Goal: Find specific page/section

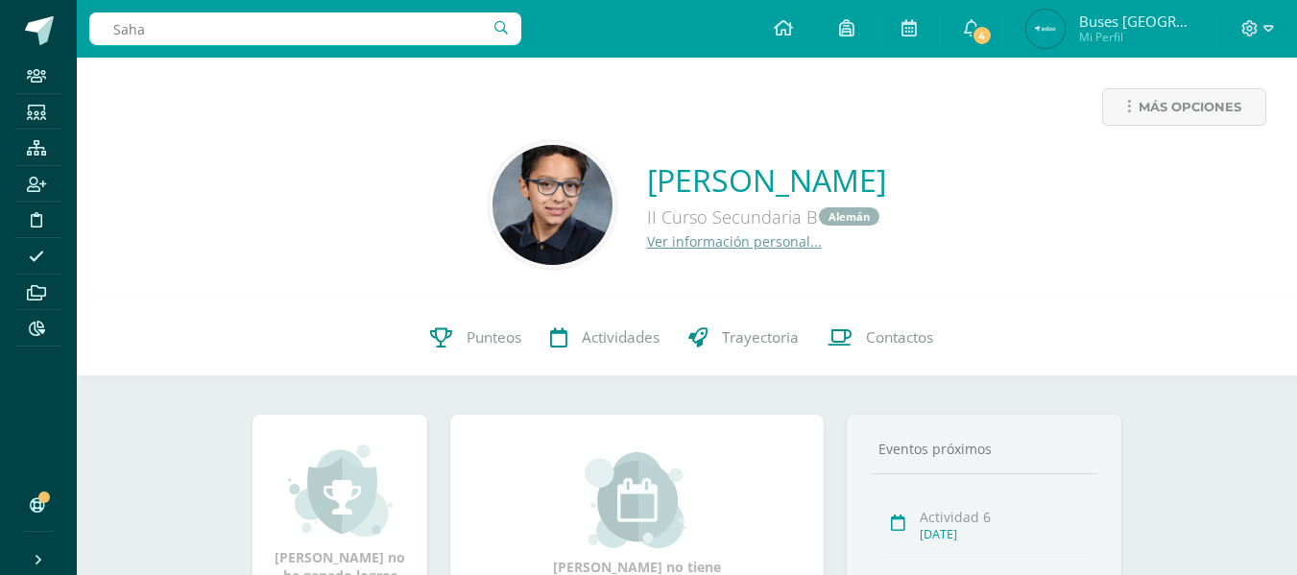
click at [326, 26] on input "Saha" at bounding box center [305, 28] width 432 height 33
type input "S"
type input "eucea"
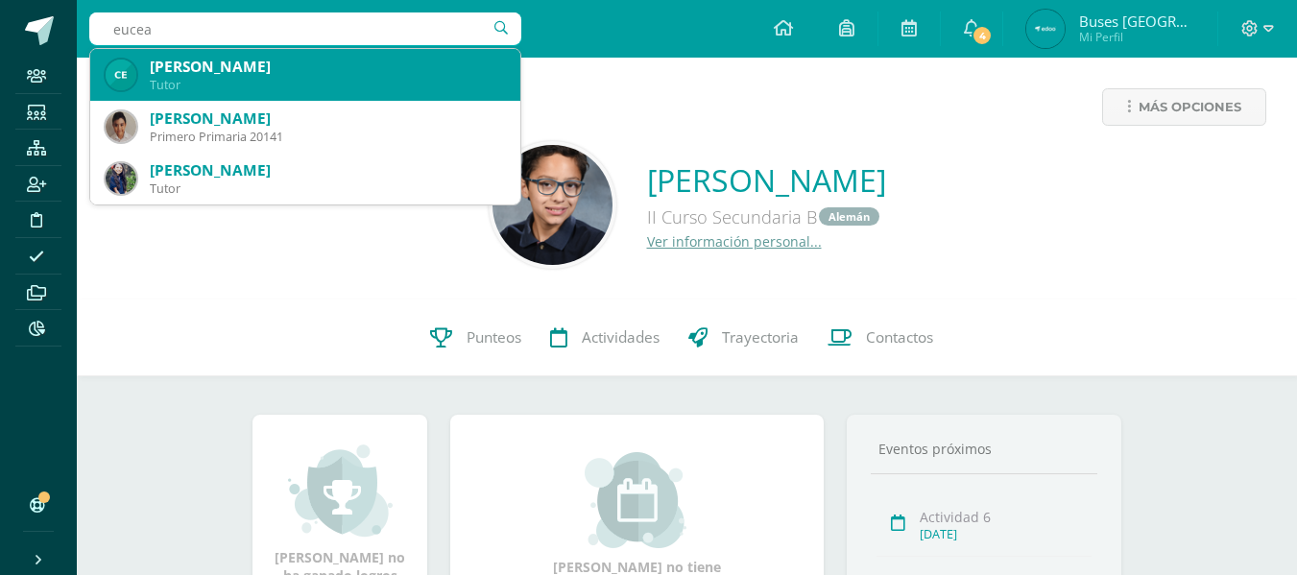
click at [308, 66] on div "[PERSON_NAME]" at bounding box center [327, 67] width 355 height 20
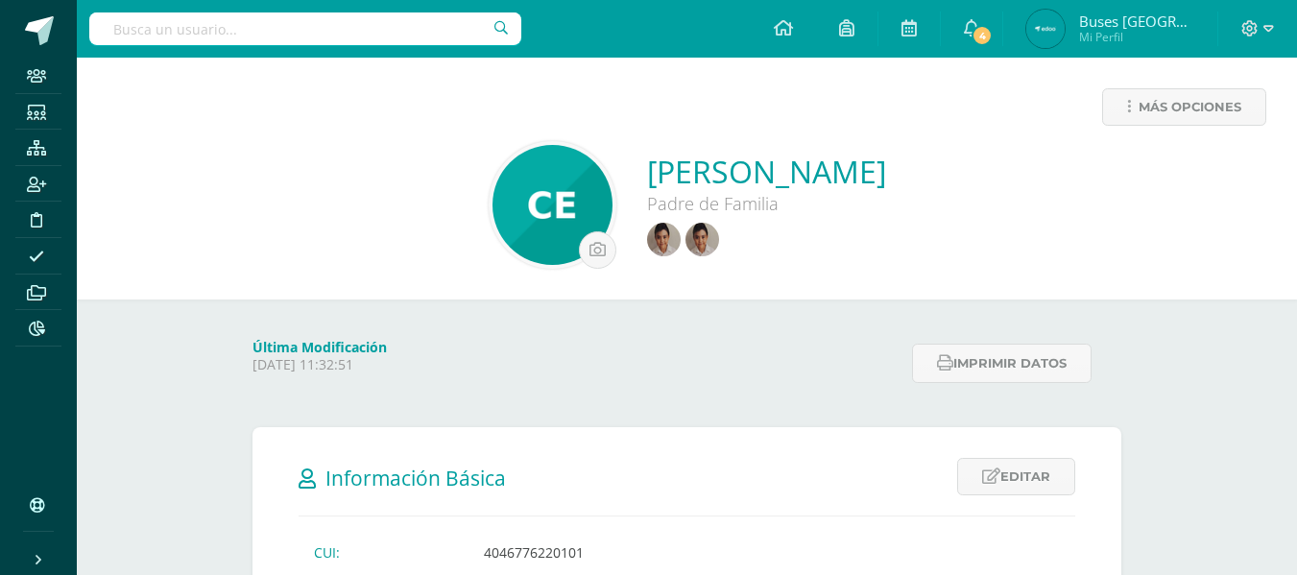
click at [742, 175] on link "[PERSON_NAME]" at bounding box center [766, 171] width 239 height 41
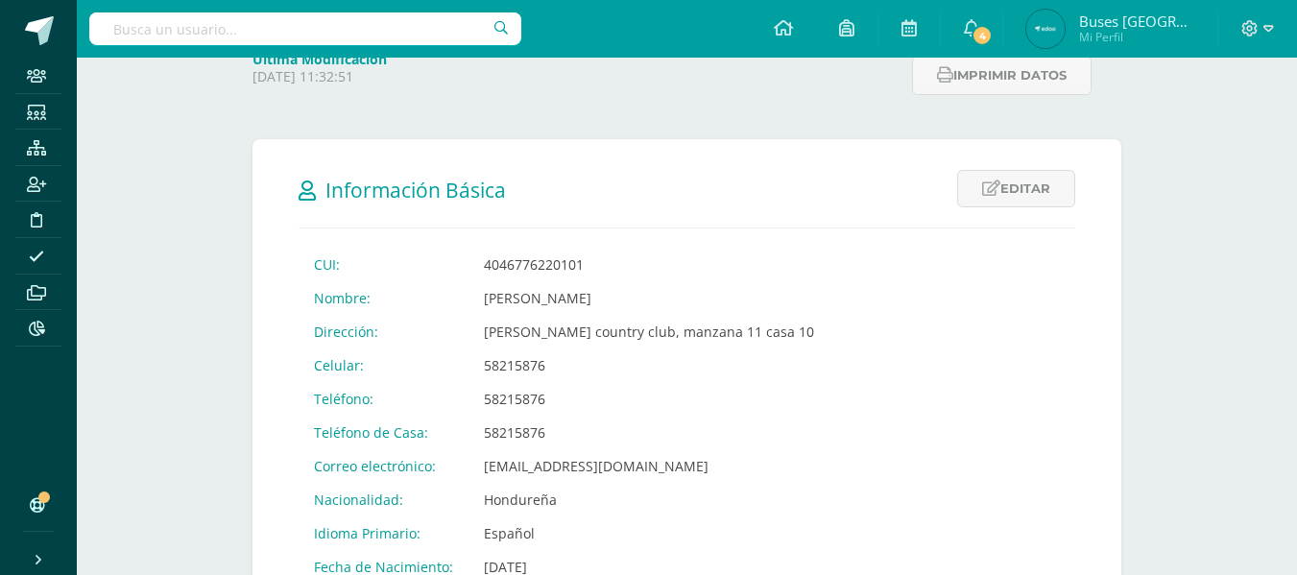
scroll to position [384, 0]
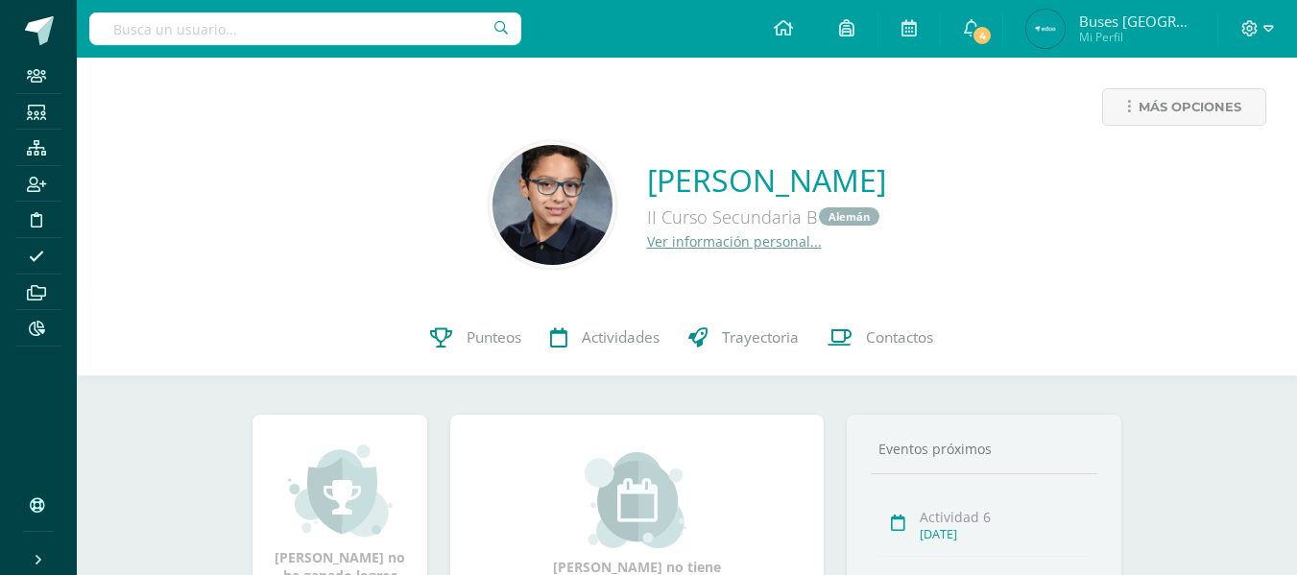
click at [394, 24] on input "text" at bounding box center [305, 28] width 432 height 33
type input "euce"
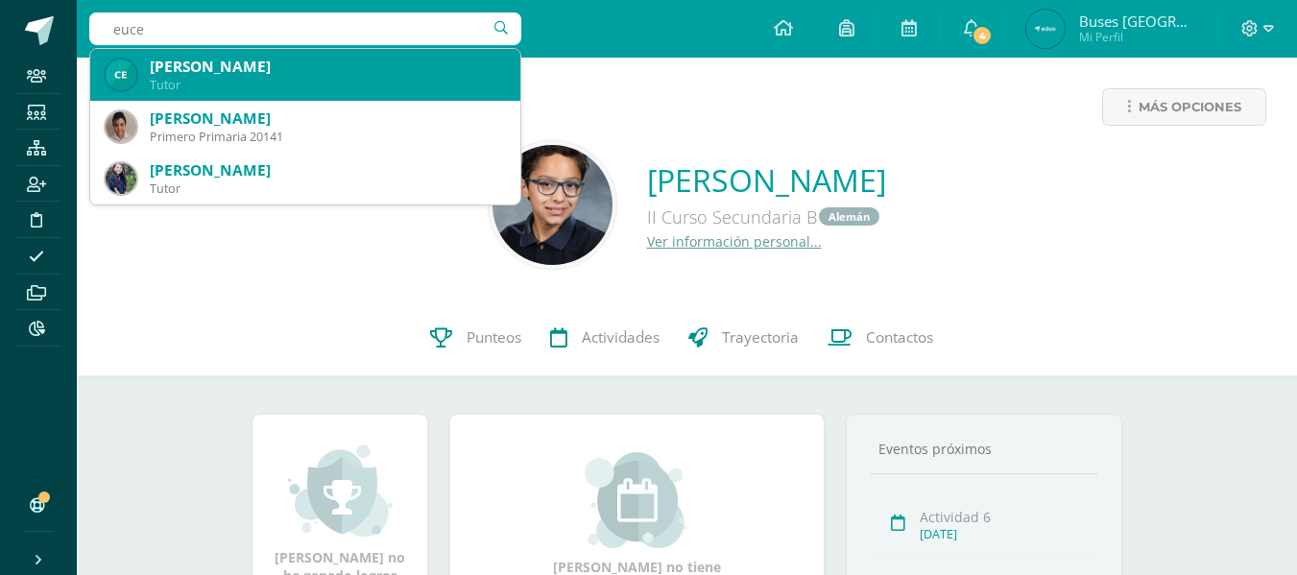
click at [345, 67] on div "[PERSON_NAME]" at bounding box center [327, 67] width 355 height 20
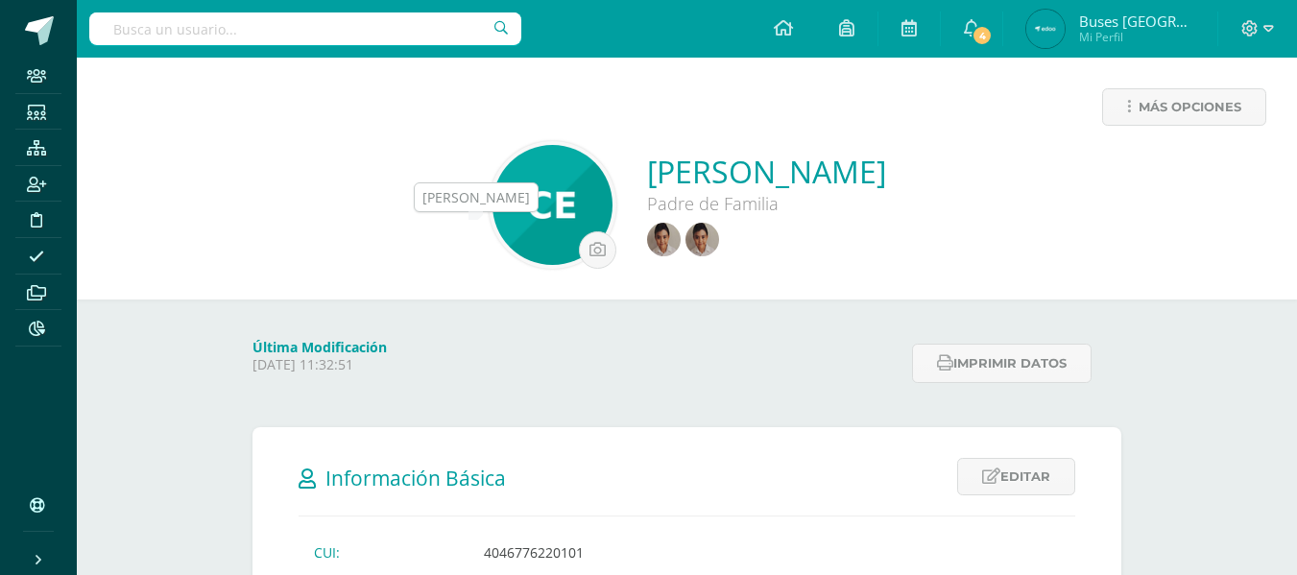
click at [647, 240] on img at bounding box center [664, 240] width 34 height 34
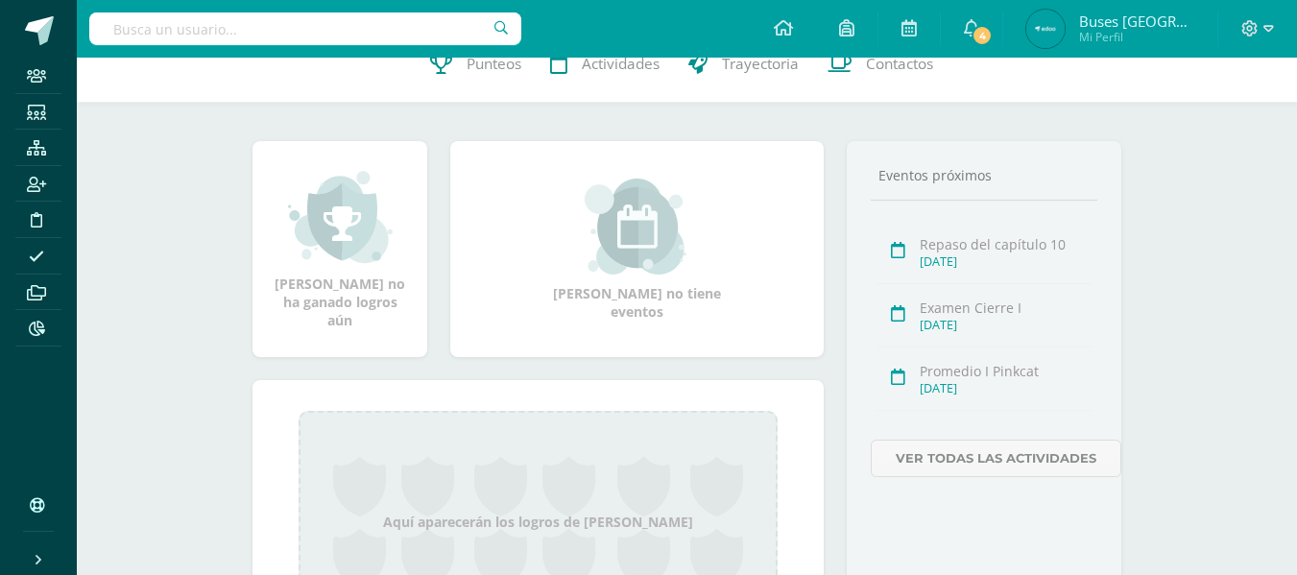
scroll to position [96, 0]
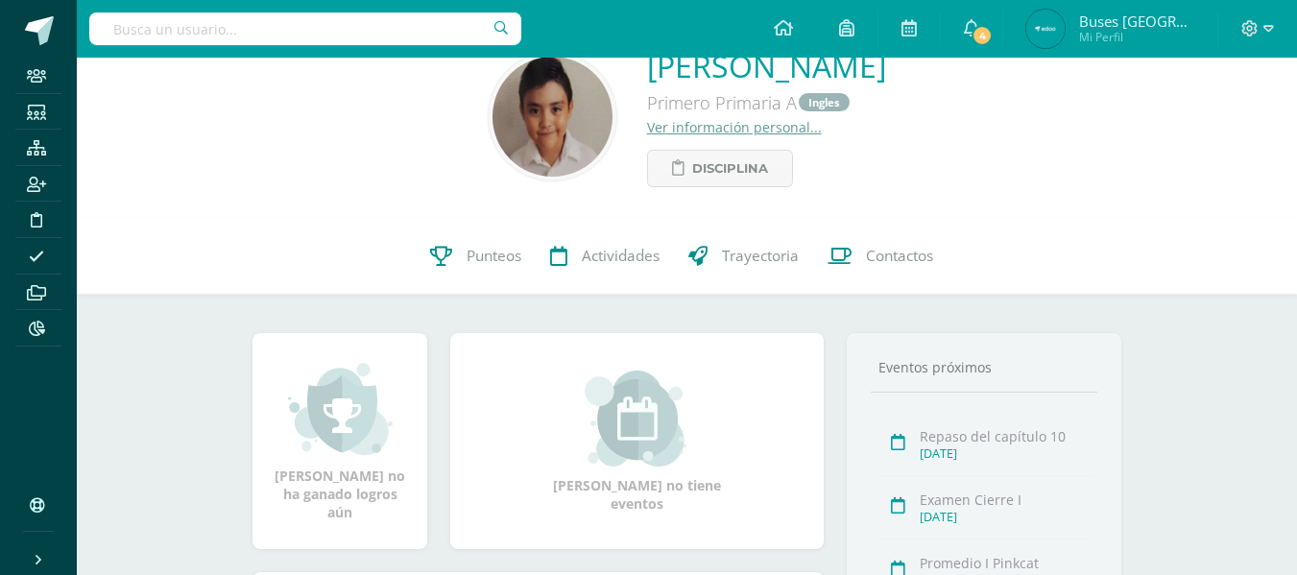
click at [647, 129] on link "Ver información personal..." at bounding box center [734, 127] width 175 height 18
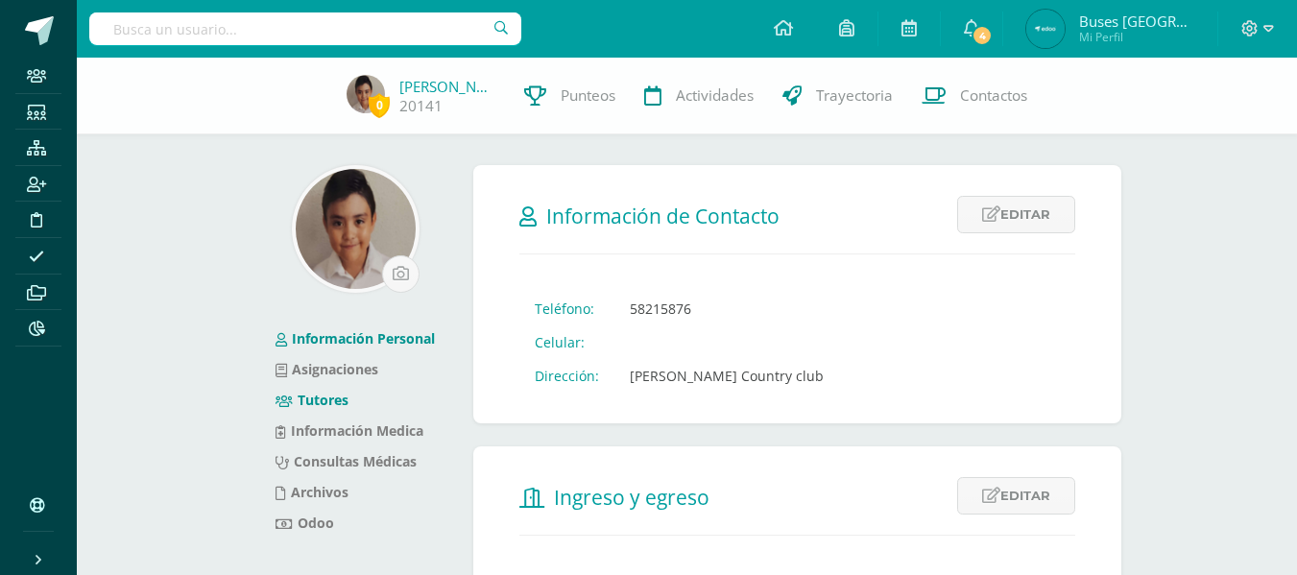
click at [338, 398] on link "Tutores" at bounding box center [311, 400] width 73 height 18
